Goal: Use online tool/utility: Use online tool/utility

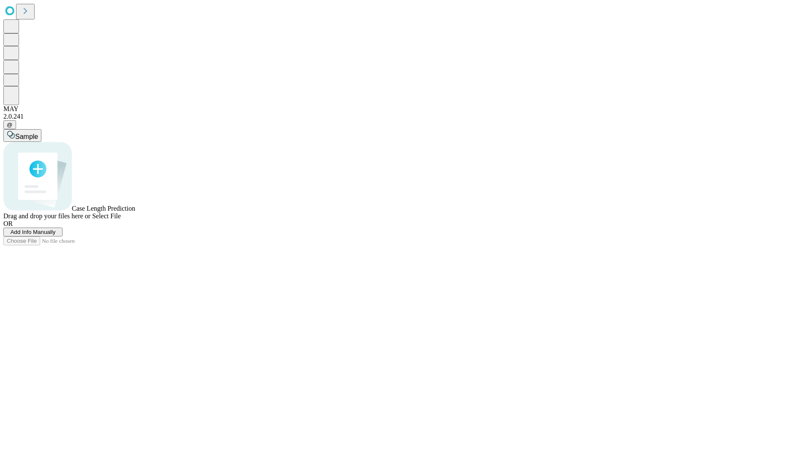
click at [121, 220] on span "Select File" at bounding box center [106, 215] width 29 height 7
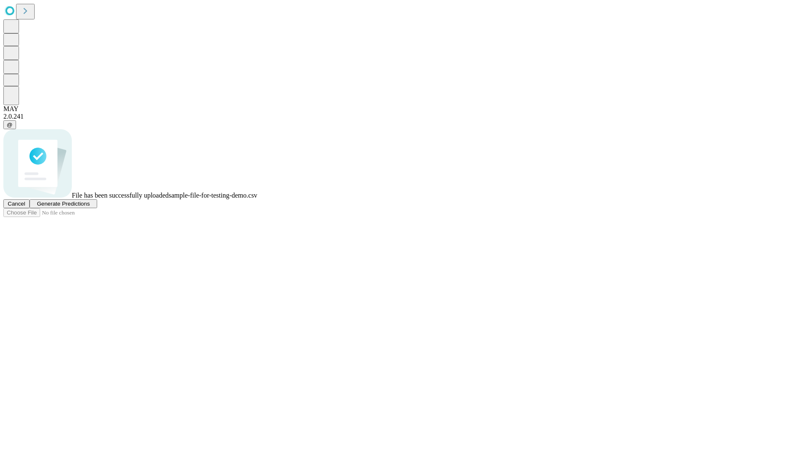
click at [89, 207] on span "Generate Predictions" at bounding box center [63, 204] width 53 height 6
